Goal: Information Seeking & Learning: Learn about a topic

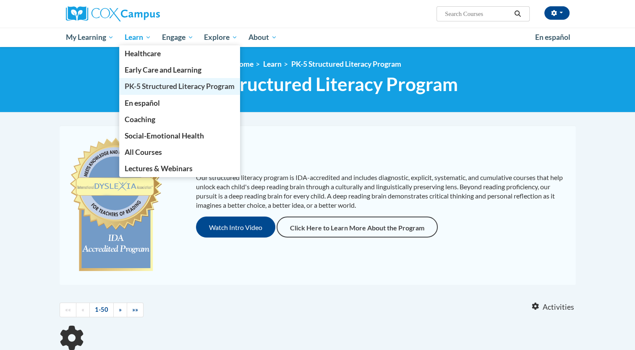
click at [157, 86] on span "PK-5 Structured Literacy Program" at bounding box center [180, 86] width 110 height 9
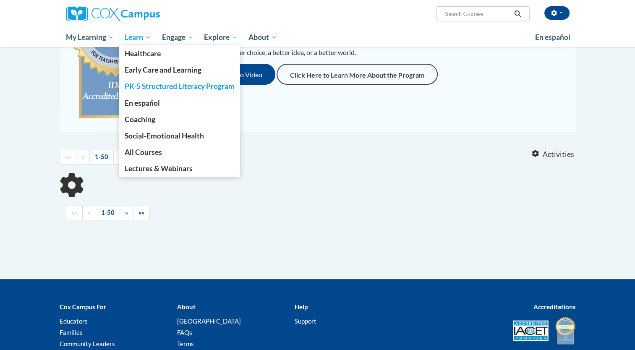
scroll to position [155, 0]
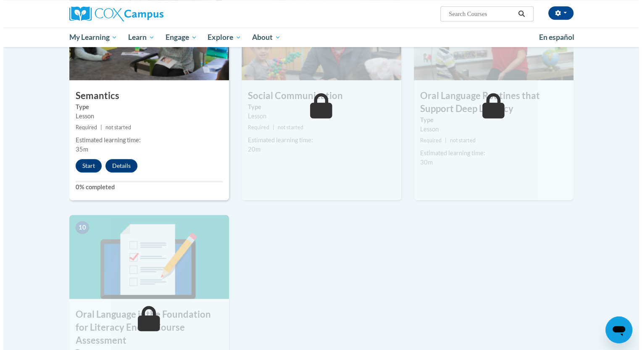
scroll to position [687, 0]
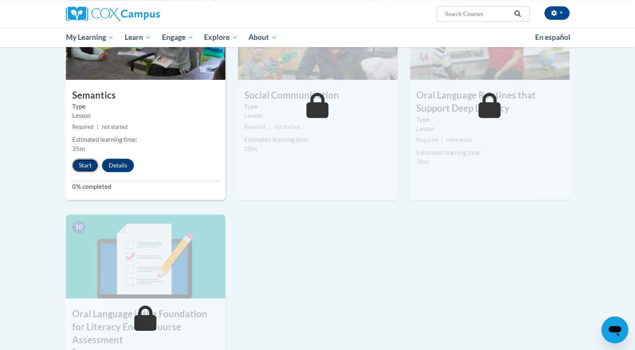
click at [75, 169] on button "Start" at bounding box center [85, 165] width 26 height 13
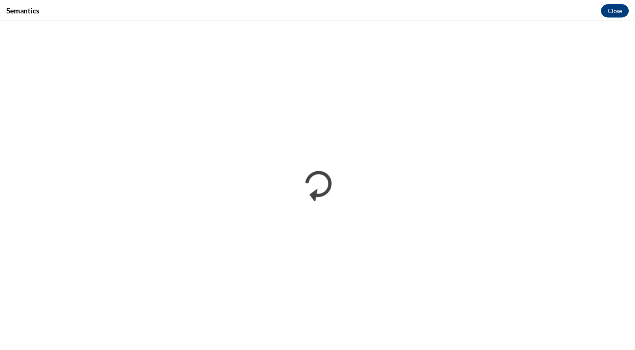
scroll to position [0, 0]
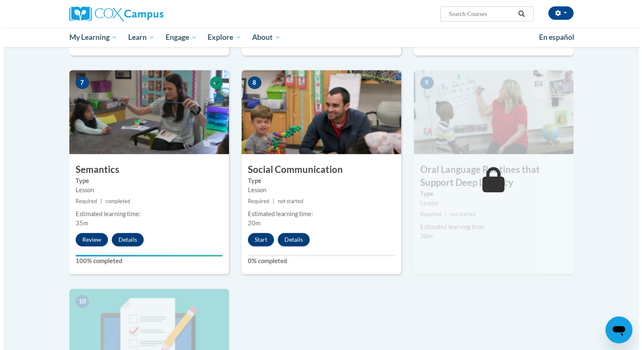
scroll to position [631, 0]
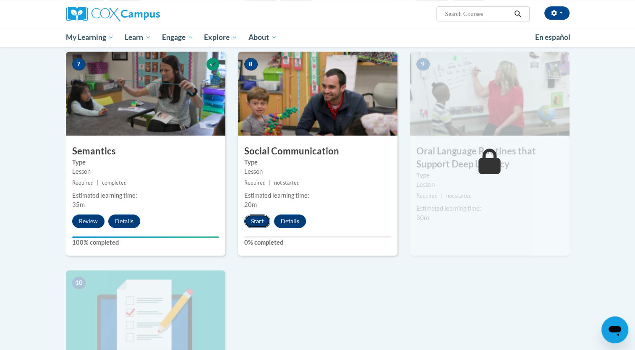
click at [254, 221] on button "Start" at bounding box center [257, 221] width 26 height 13
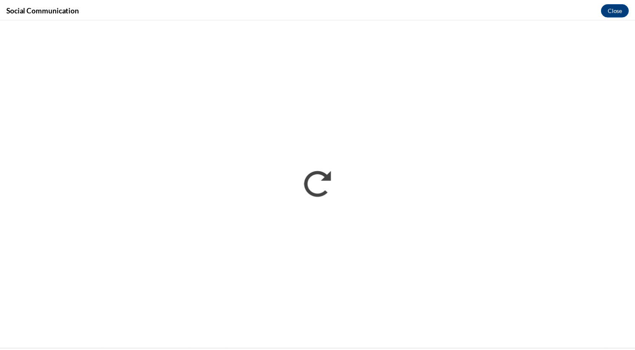
scroll to position [0, 0]
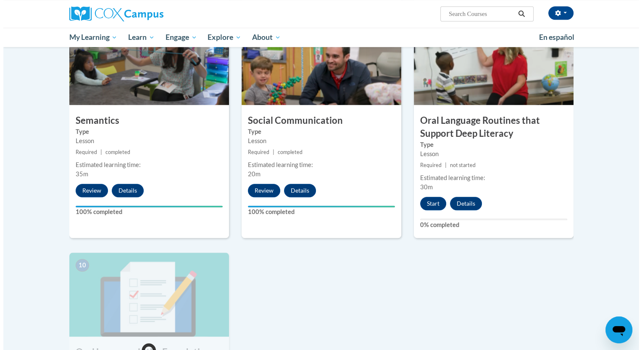
scroll to position [664, 0]
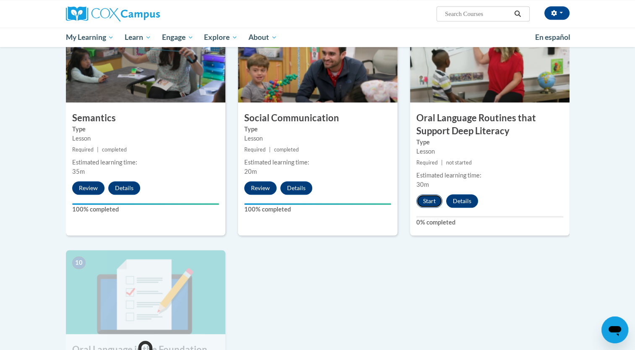
click at [435, 199] on button "Start" at bounding box center [430, 200] width 26 height 13
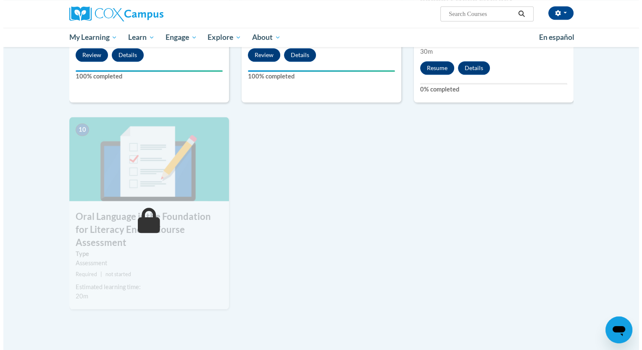
scroll to position [794, 0]
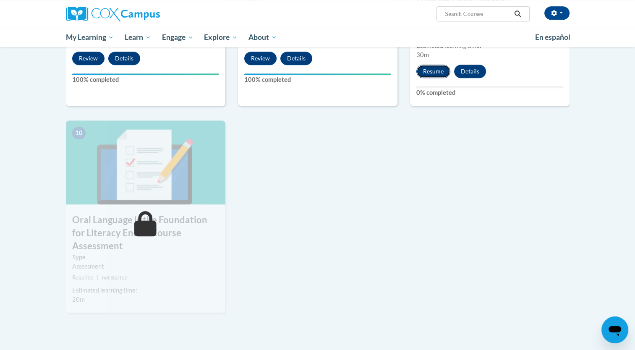
click at [439, 74] on button "Resume" at bounding box center [434, 71] width 34 height 13
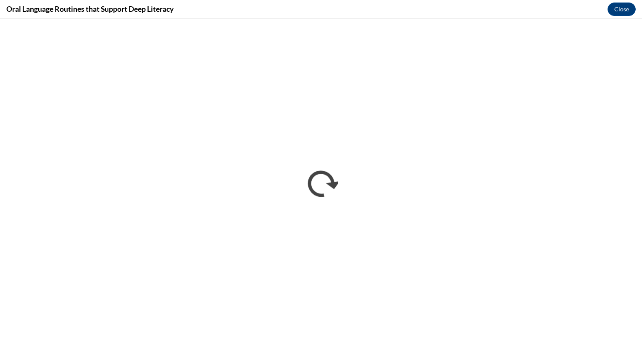
scroll to position [0, 0]
